Goal: Information Seeking & Learning: Learn about a topic

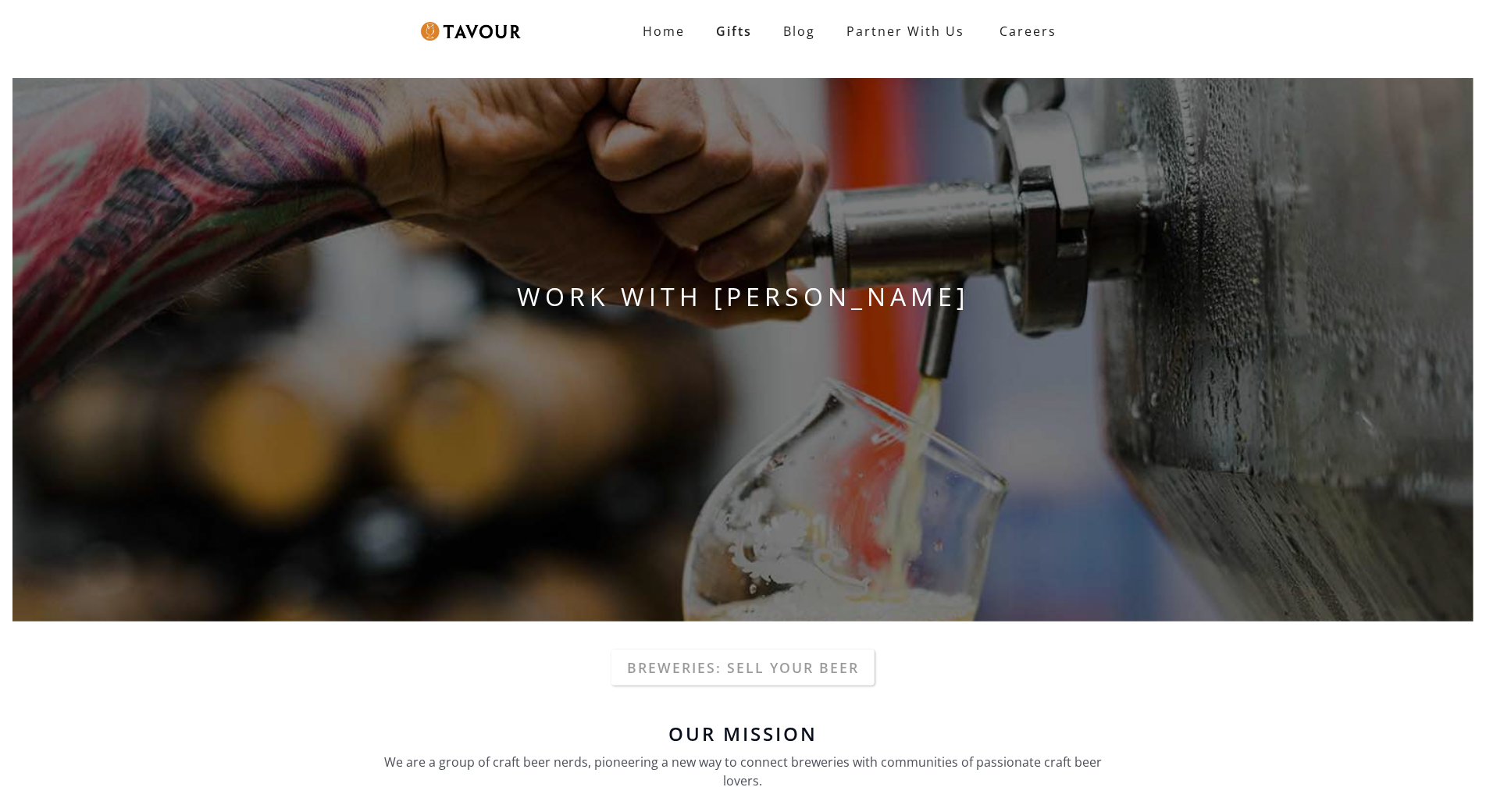
click at [154, 99] on div "WORK WITH TAVOUR" at bounding box center [743, 350] width 1486 height 568
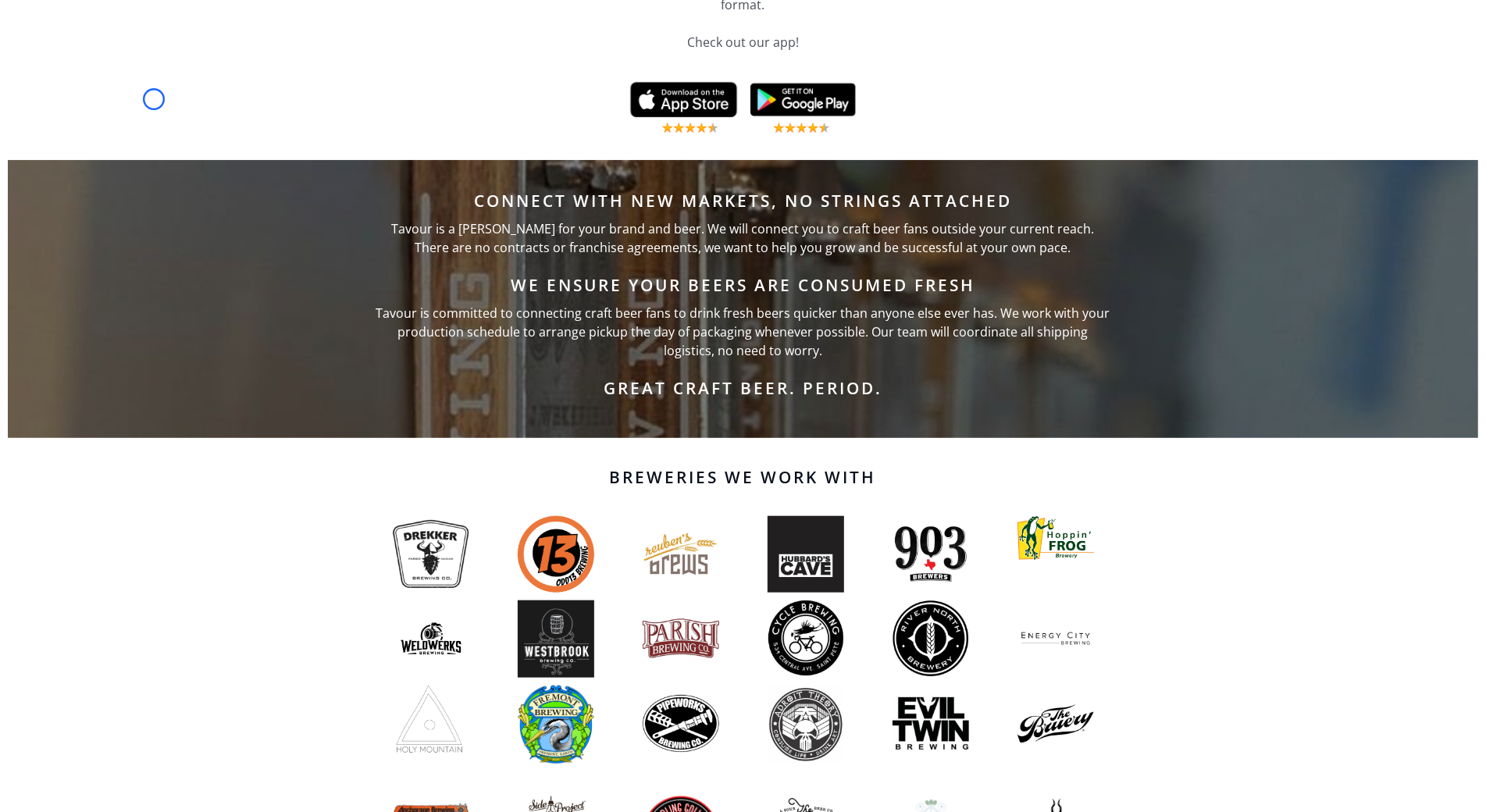
scroll to position [984, 0]
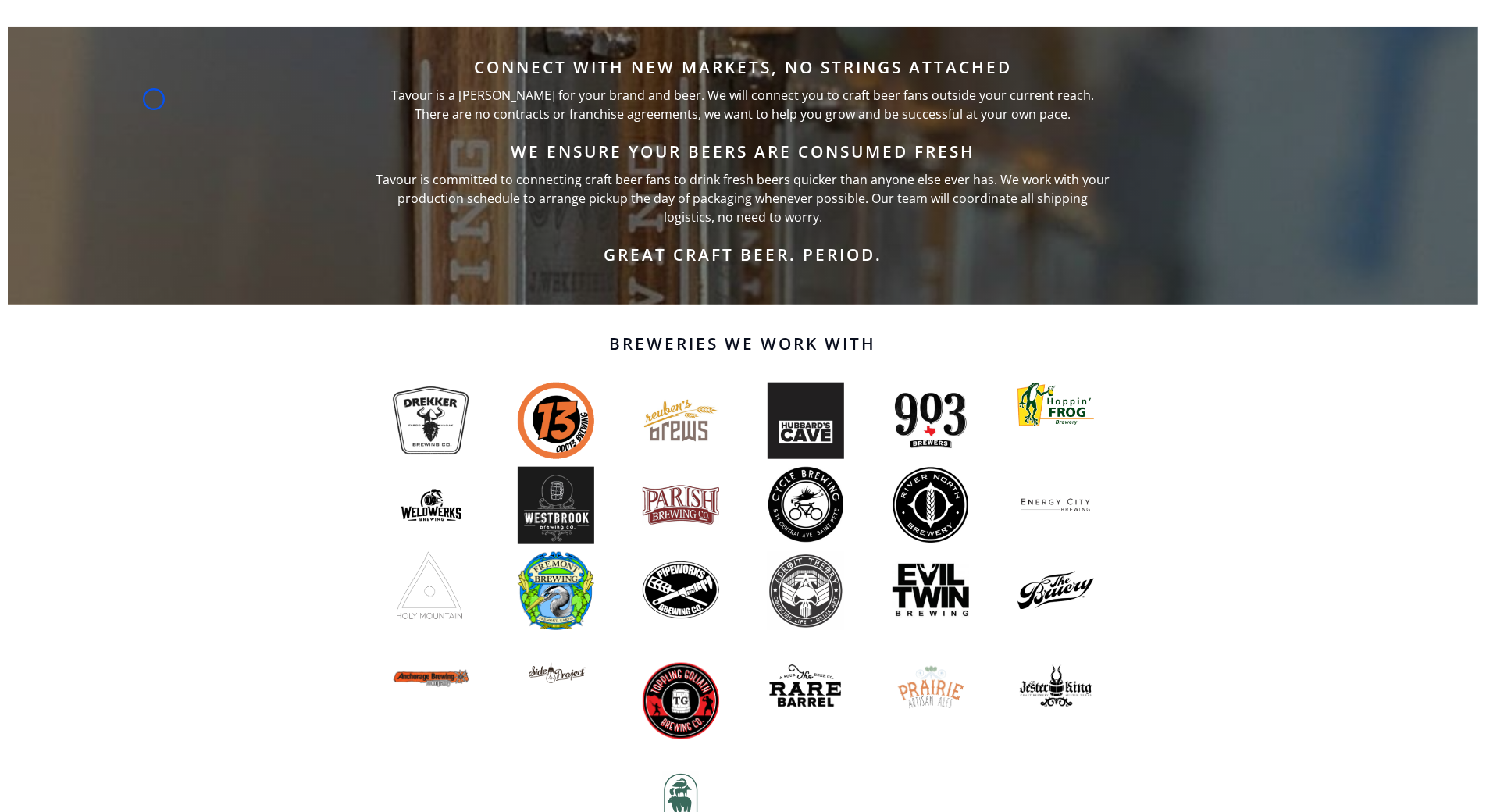
click at [154, 99] on div "Connect with new markets, no strings attached Tavour is a steward for your bran…" at bounding box center [742, 165] width 1470 height 278
click at [152, 139] on div "Connect with new markets, no strings attached Tavour is a steward for your bran…" at bounding box center [742, 165] width 1470 height 278
click at [91, 138] on div "Connect with new markets, no strings attached Tavour is a steward for your bran…" at bounding box center [742, 165] width 1470 height 278
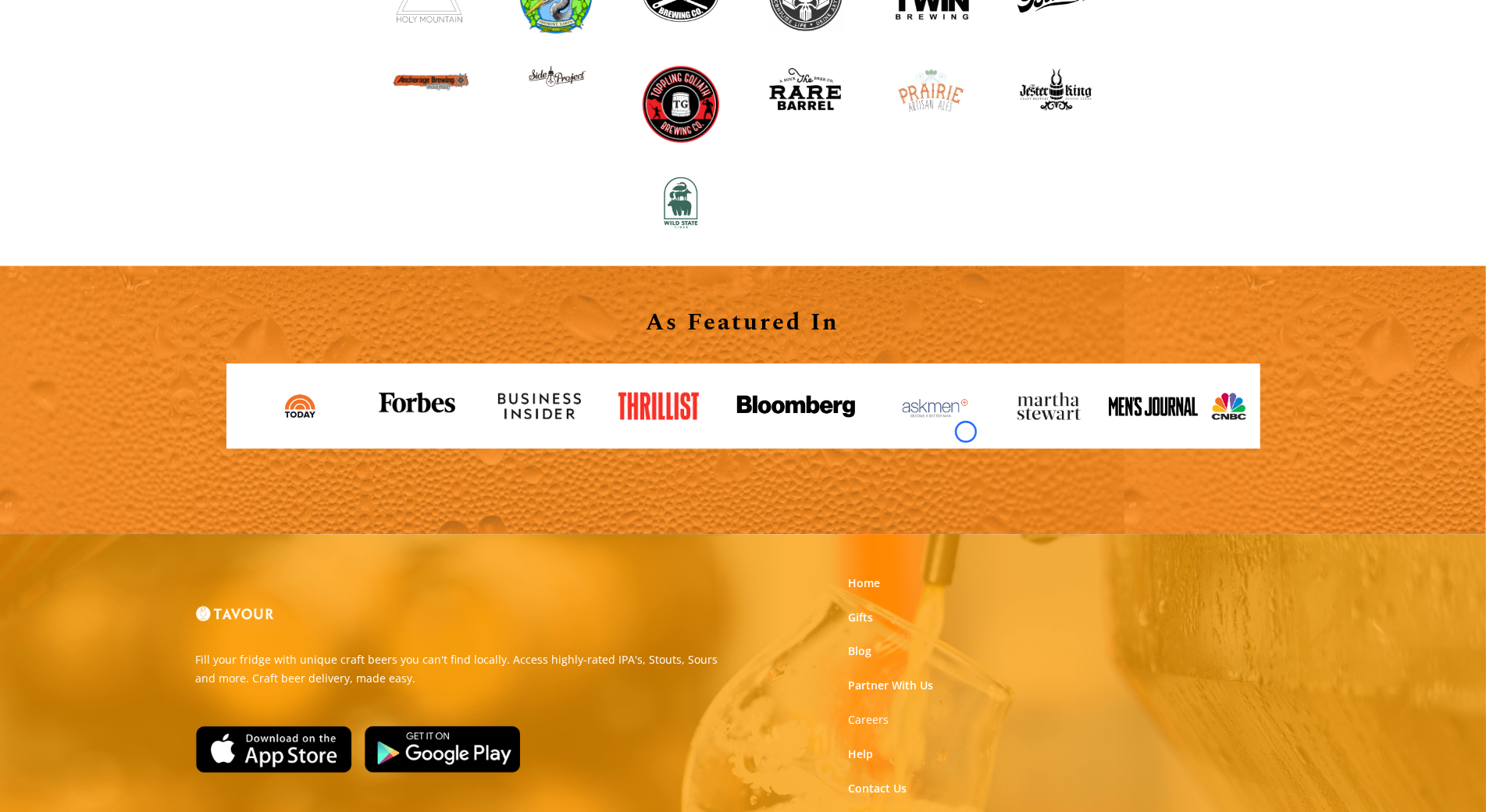
click at [965, 432] on link at bounding box center [941, 407] width 124 height 53
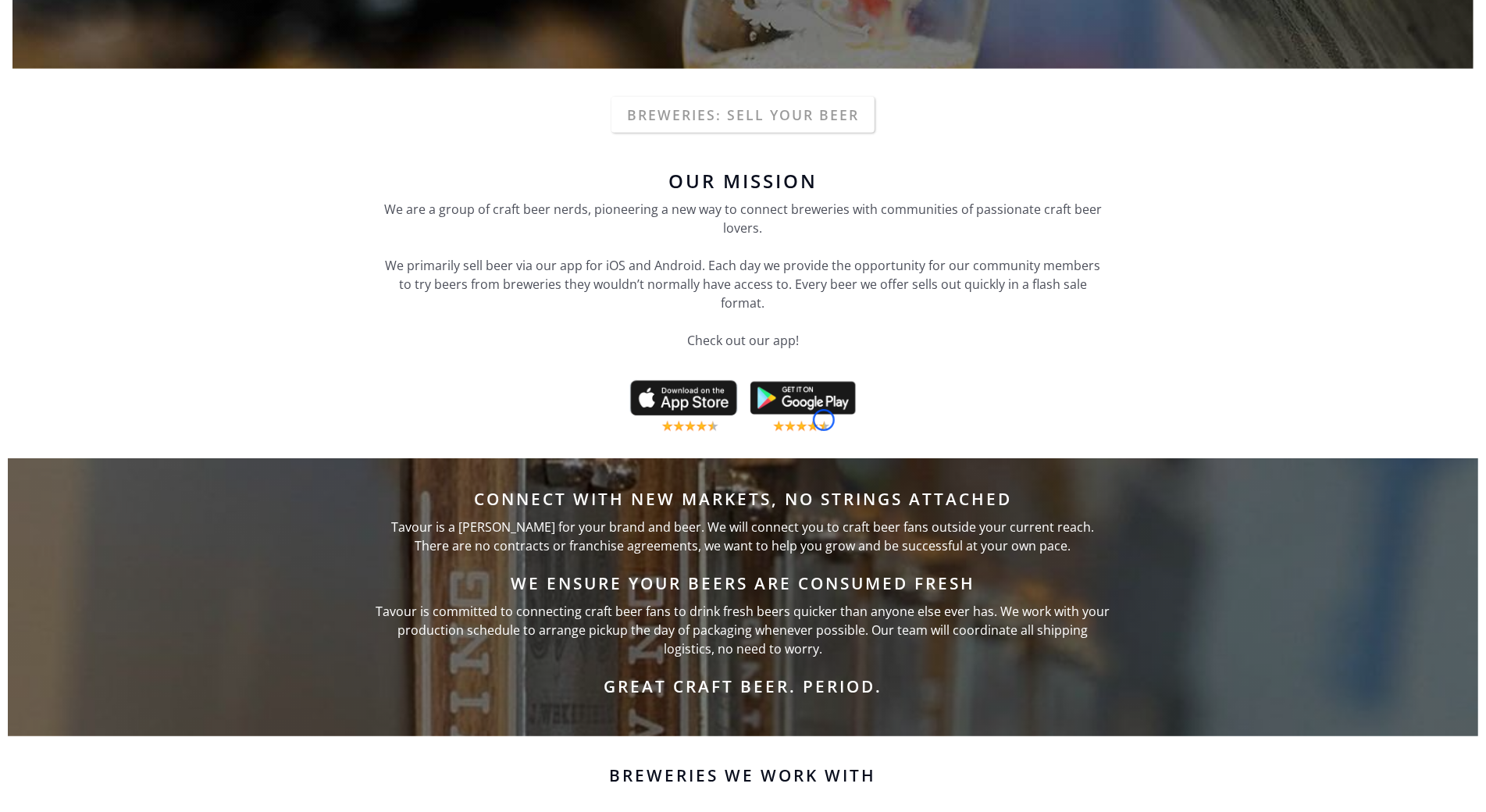
click at [824, 420] on img at bounding box center [743, 406] width 232 height 59
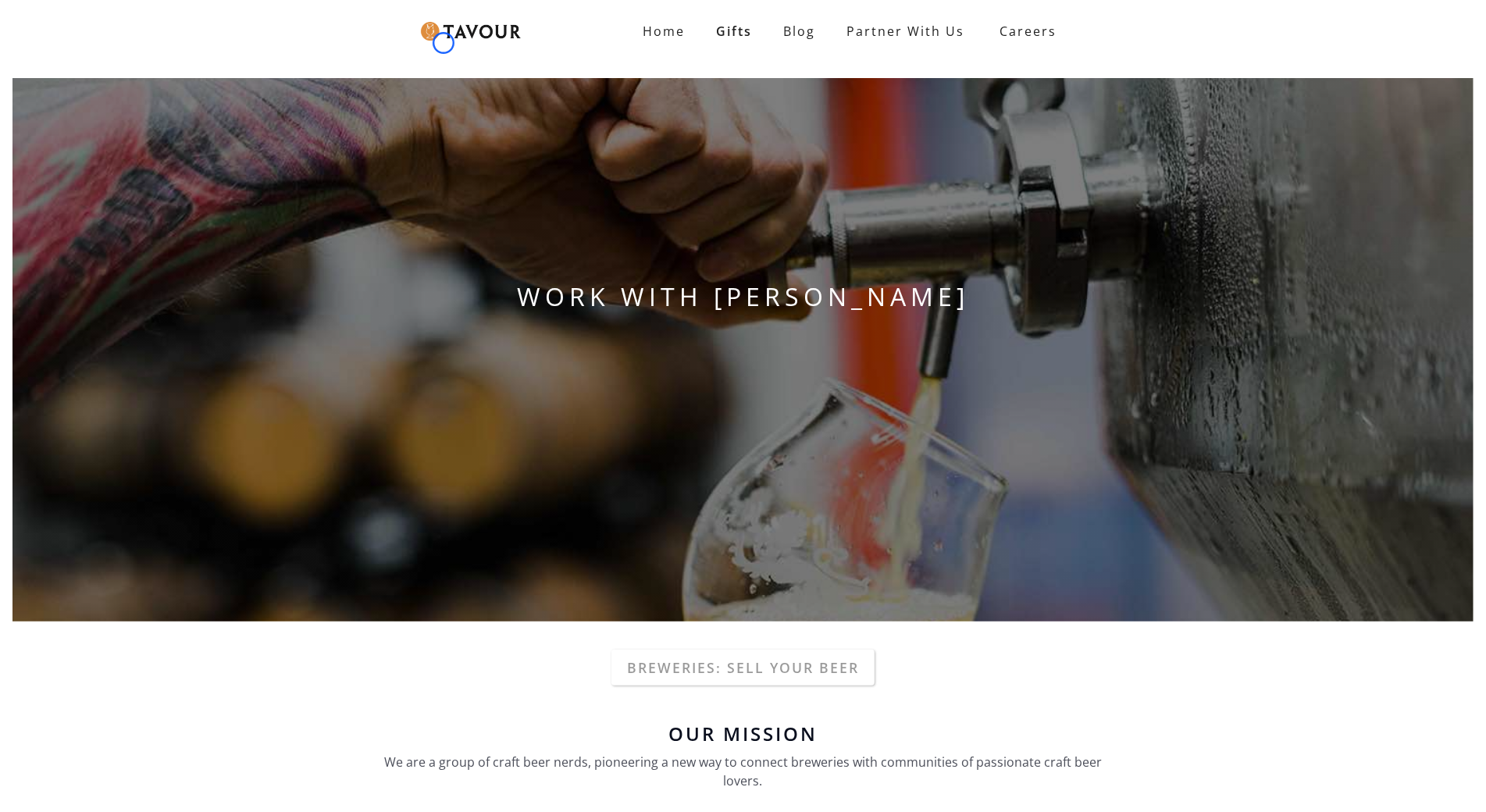
click at [443, 43] on link at bounding box center [510, 31] width 202 height 63
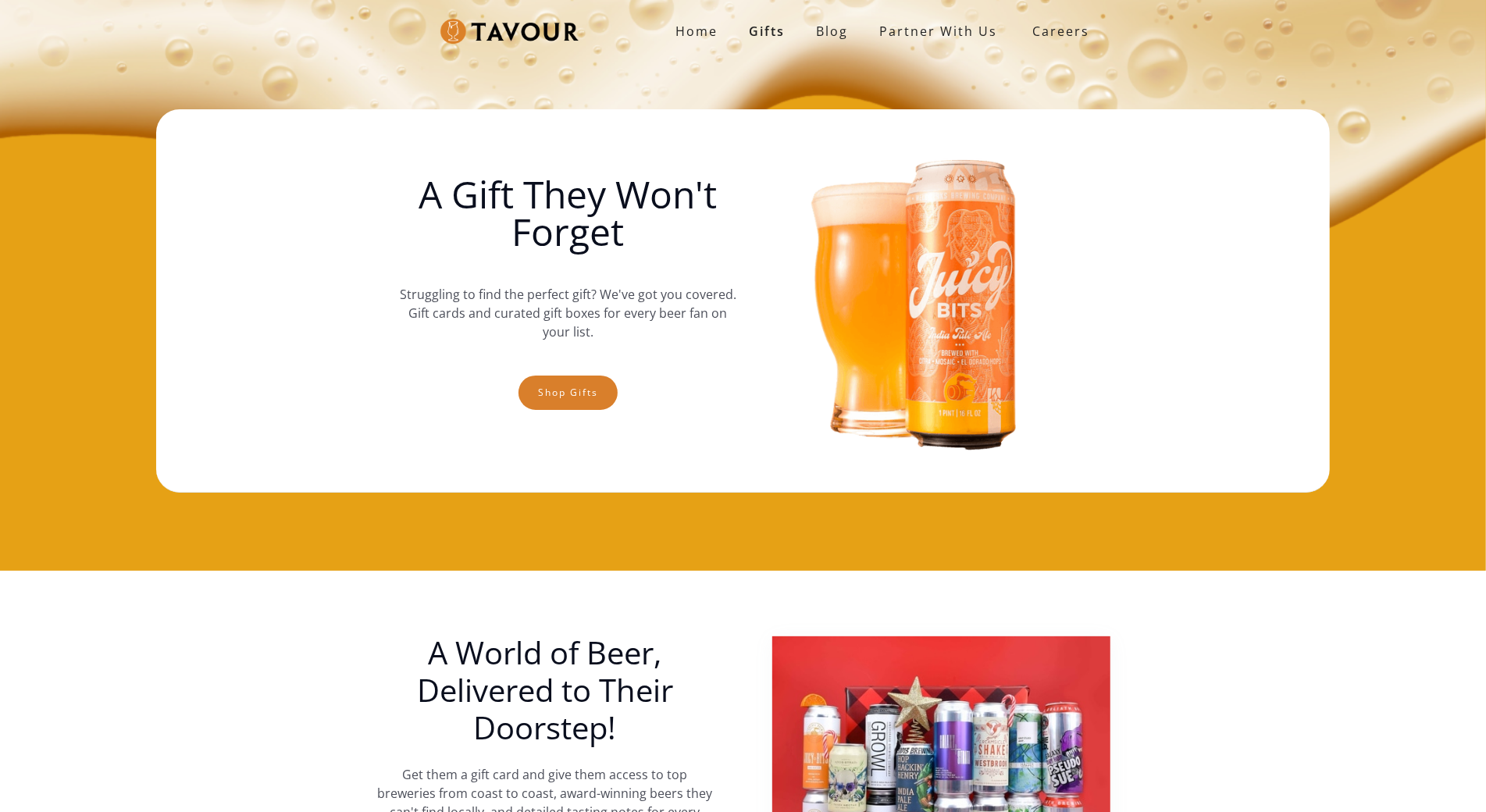
click at [443, 43] on img at bounding box center [510, 31] width 138 height 26
click at [156, 110] on div "Home Gifts Blog partner with us SIGN UP Careers A Gift They Won't Forget Strugg…" at bounding box center [743, 285] width 1486 height 571
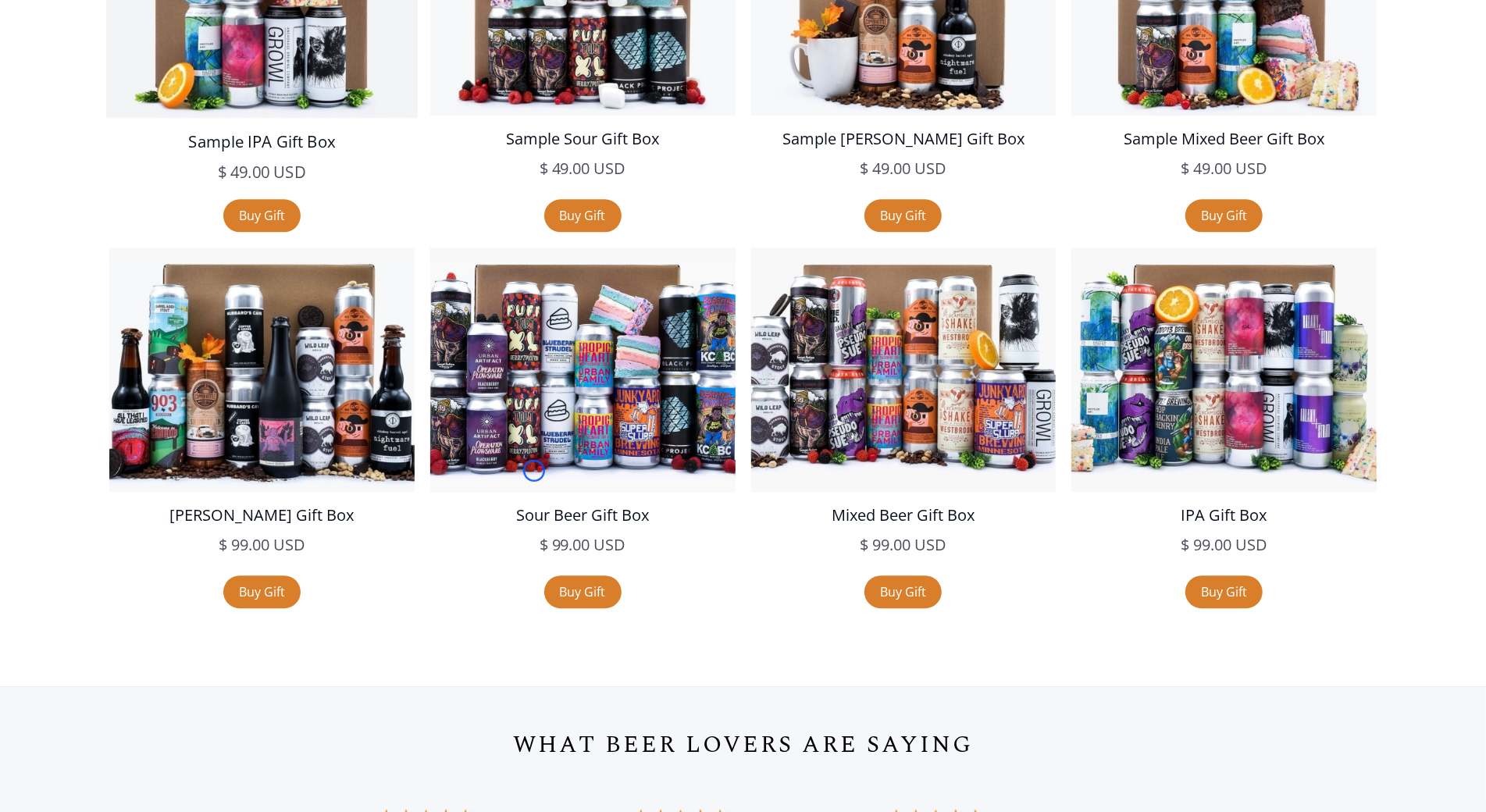
scroll to position [3048, 0]
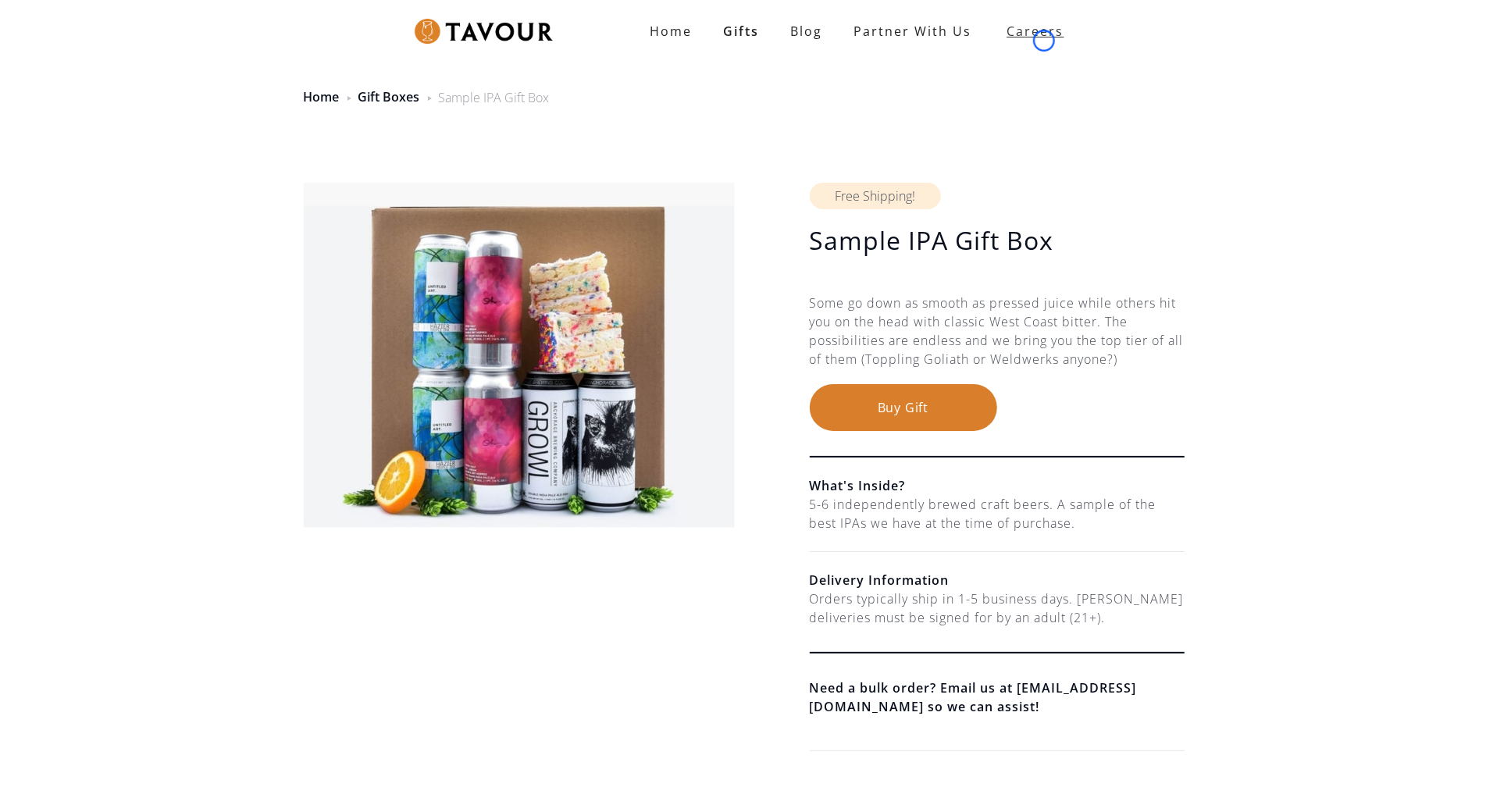
click at [1044, 40] on strong "Careers" at bounding box center [1035, 31] width 57 height 31
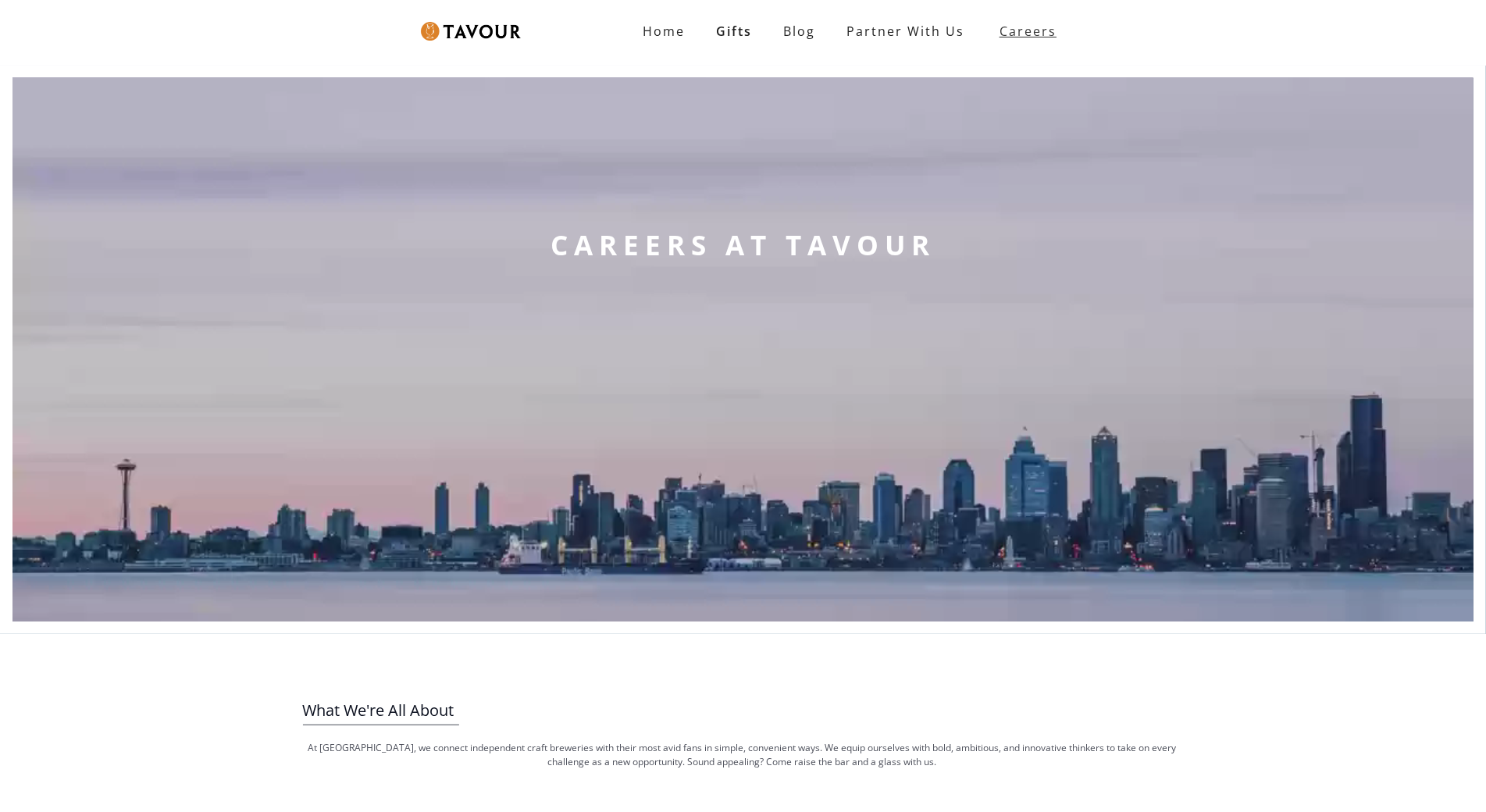
click at [1044, 40] on strong "Careers" at bounding box center [1027, 31] width 57 height 31
click at [100, 82] on video at bounding box center [742, 350] width 1460 height 544
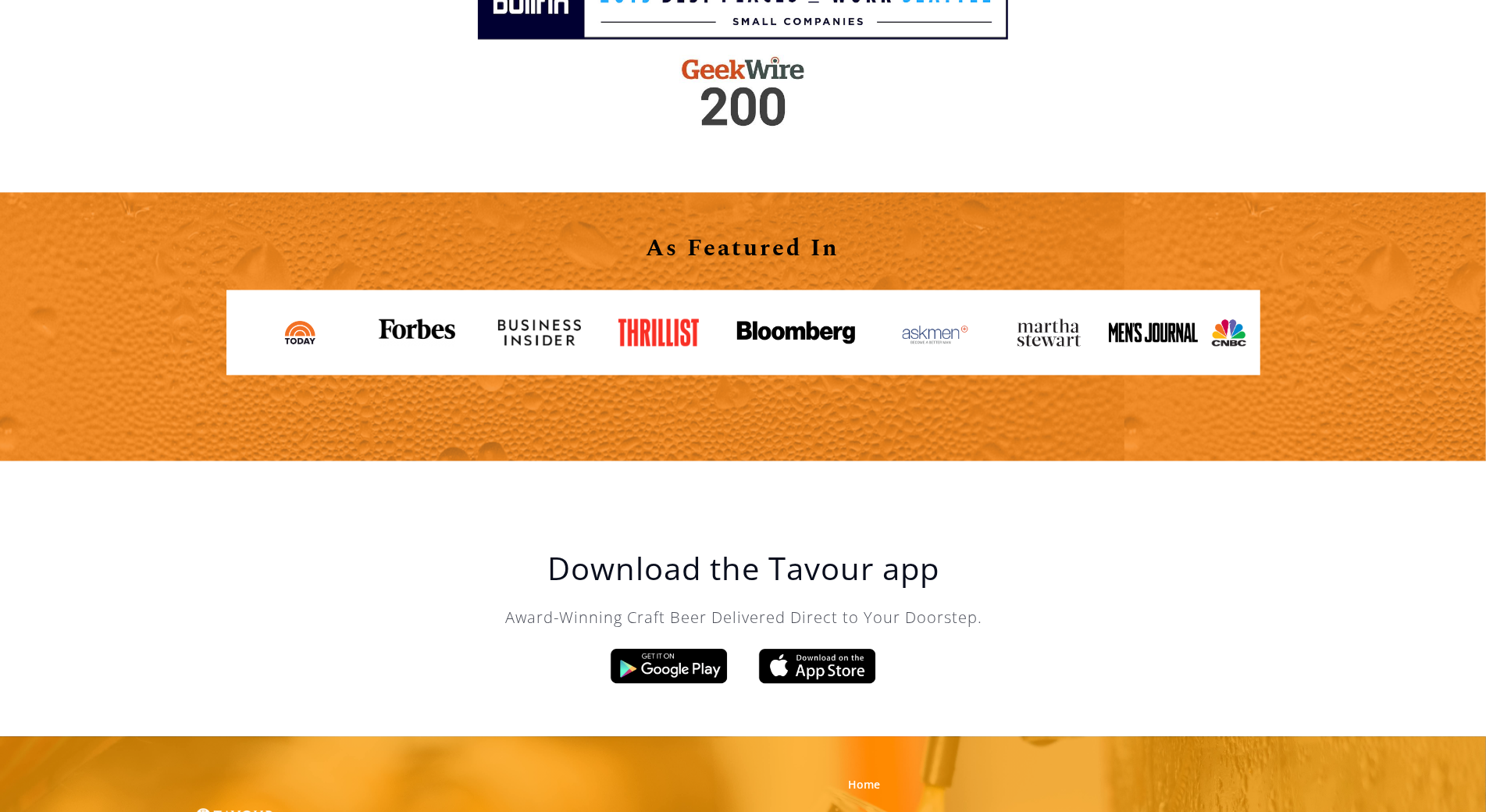
scroll to position [2382, 0]
